Goal: Task Accomplishment & Management: Manage account settings

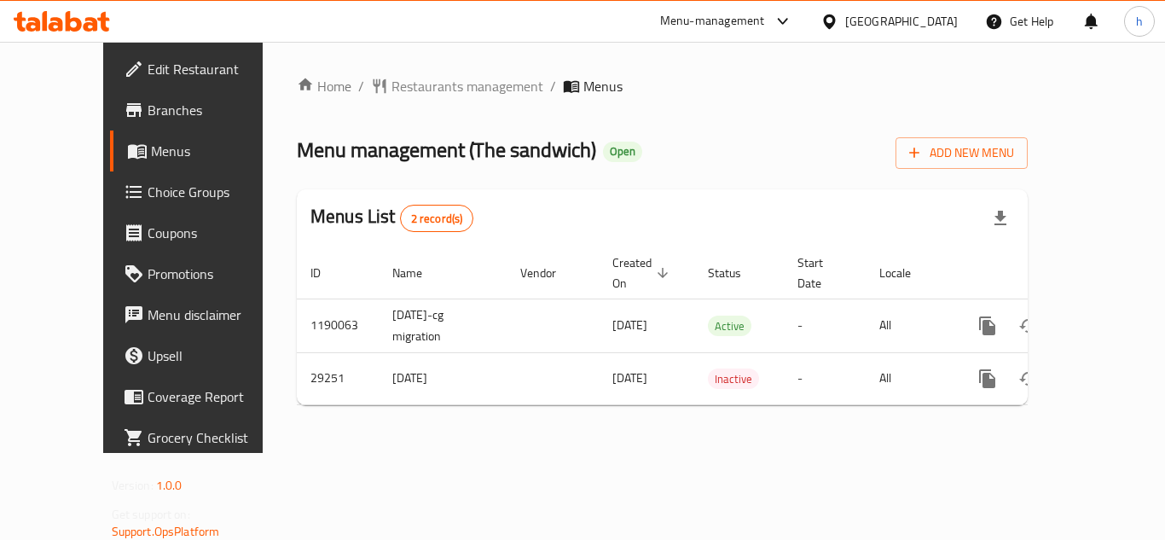
click at [148, 193] on span "Choice Groups" at bounding box center [216, 192] width 136 height 20
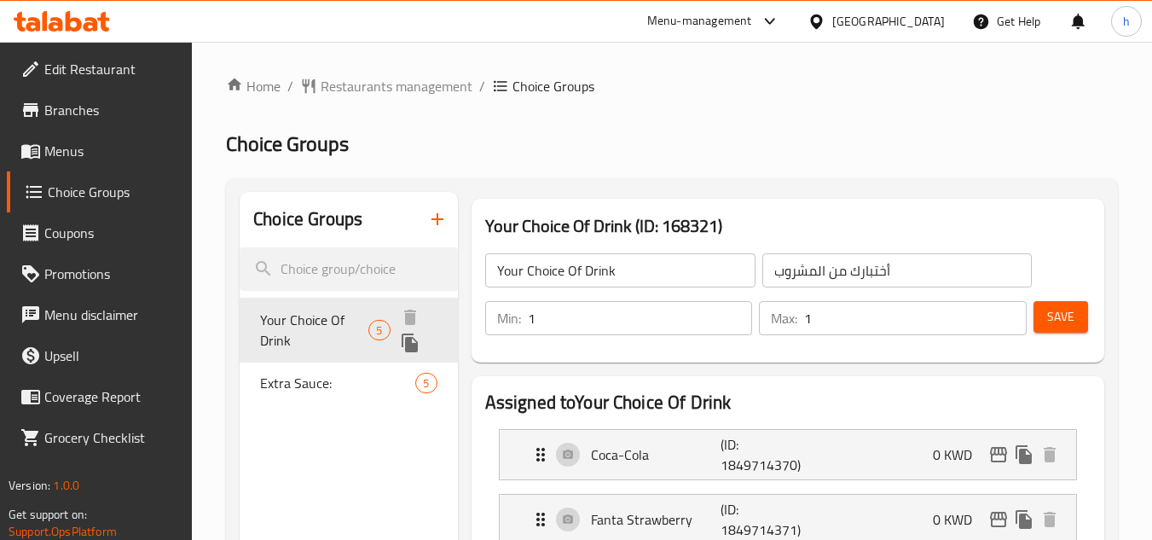
click at [322, 321] on span "Your Choice Of Drink" at bounding box center [314, 330] width 108 height 41
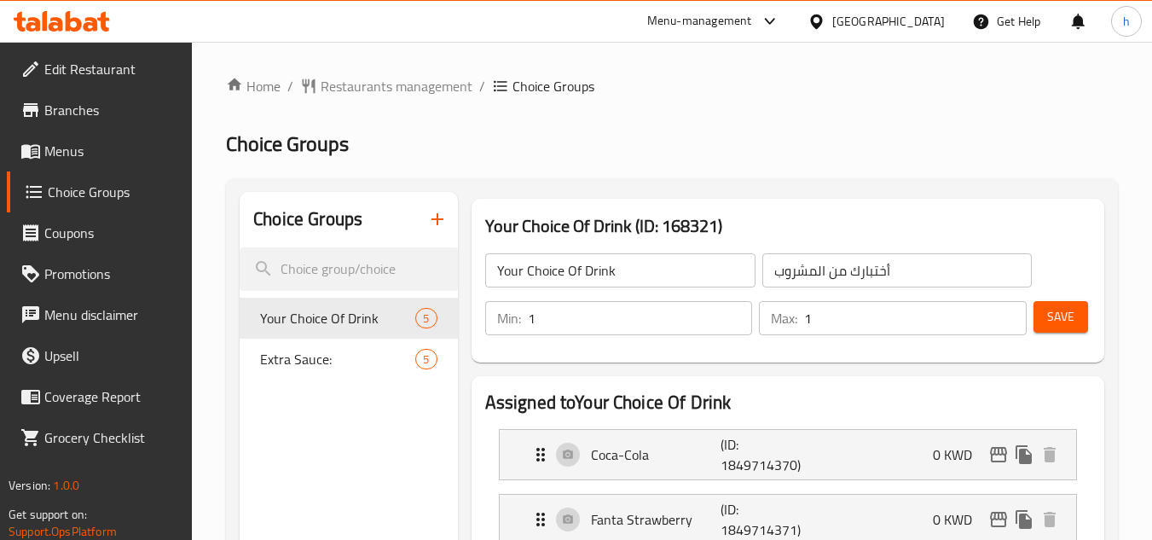
click at [930, 12] on div "[GEOGRAPHIC_DATA]" at bounding box center [888, 21] width 113 height 19
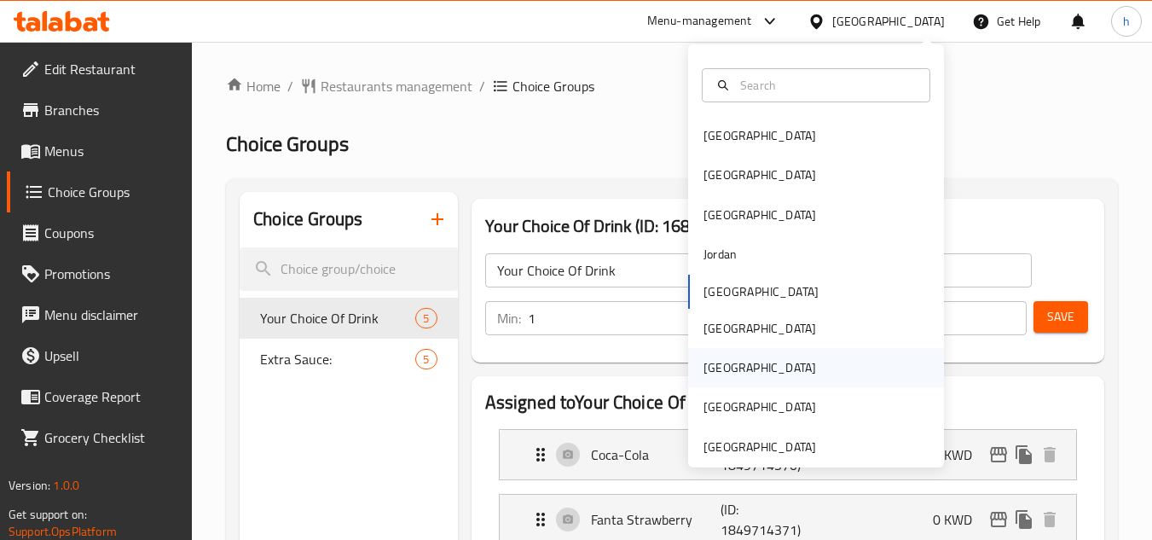
click at [746, 376] on div "[GEOGRAPHIC_DATA]" at bounding box center [816, 367] width 256 height 39
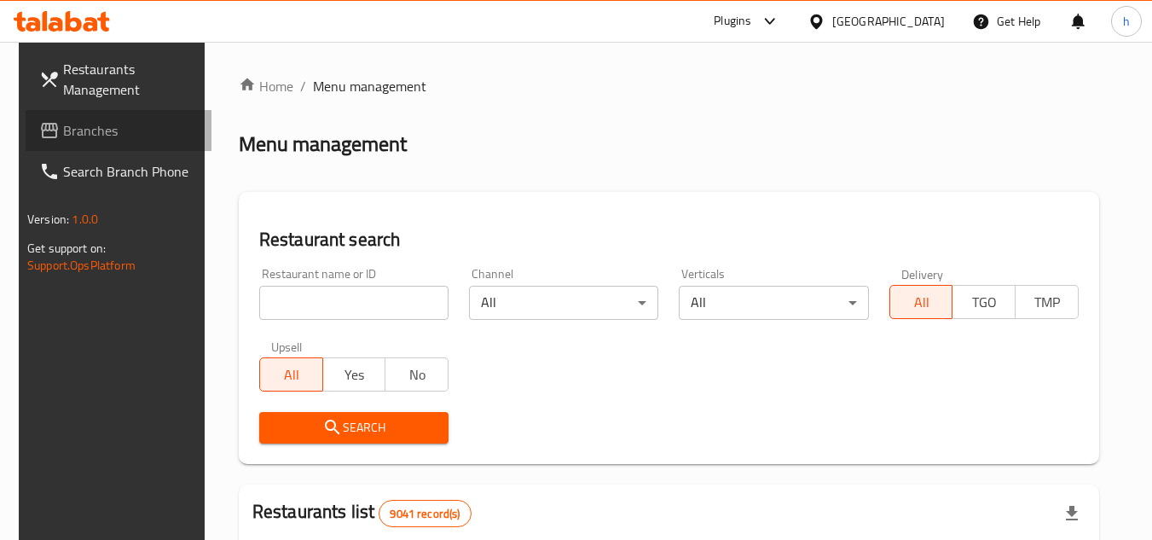
click at [120, 137] on span "Branches" at bounding box center [130, 130] width 135 height 20
